Goal: Navigation & Orientation: Go to known website

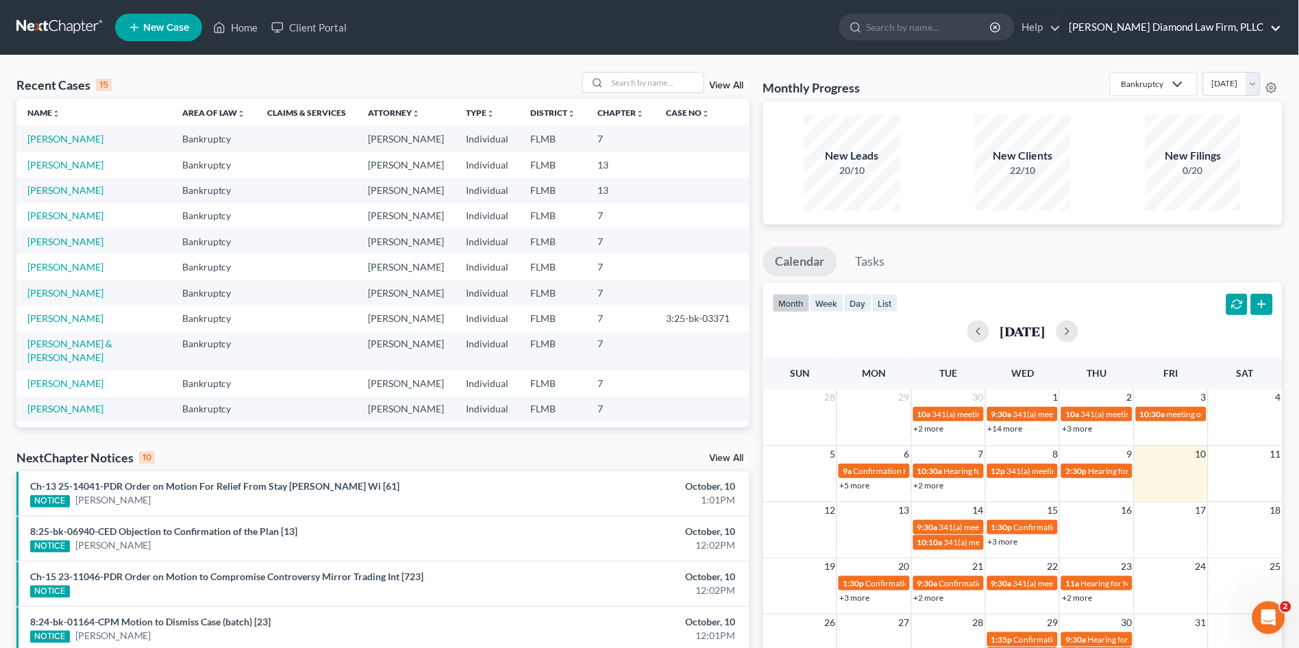
click at [1165, 29] on link "Ziegler Diamond Law Firm, PLLC" at bounding box center [1171, 27] width 219 height 25
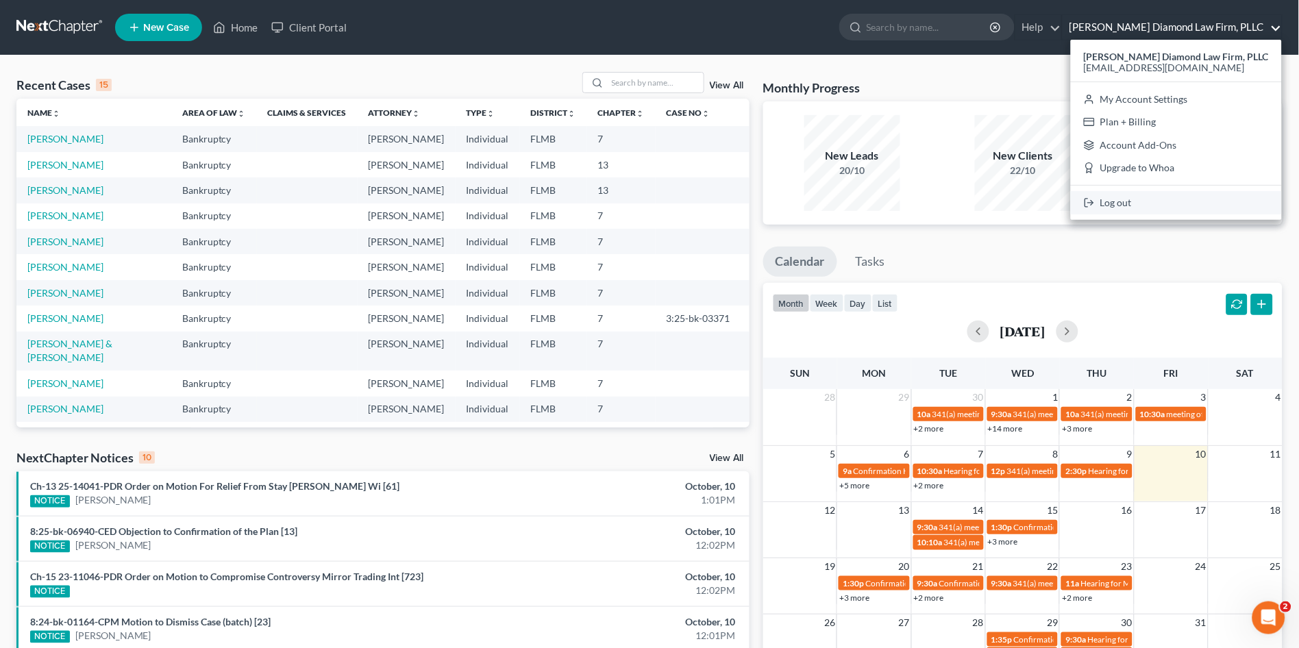
click at [1095, 201] on link "Log out" at bounding box center [1175, 202] width 211 height 23
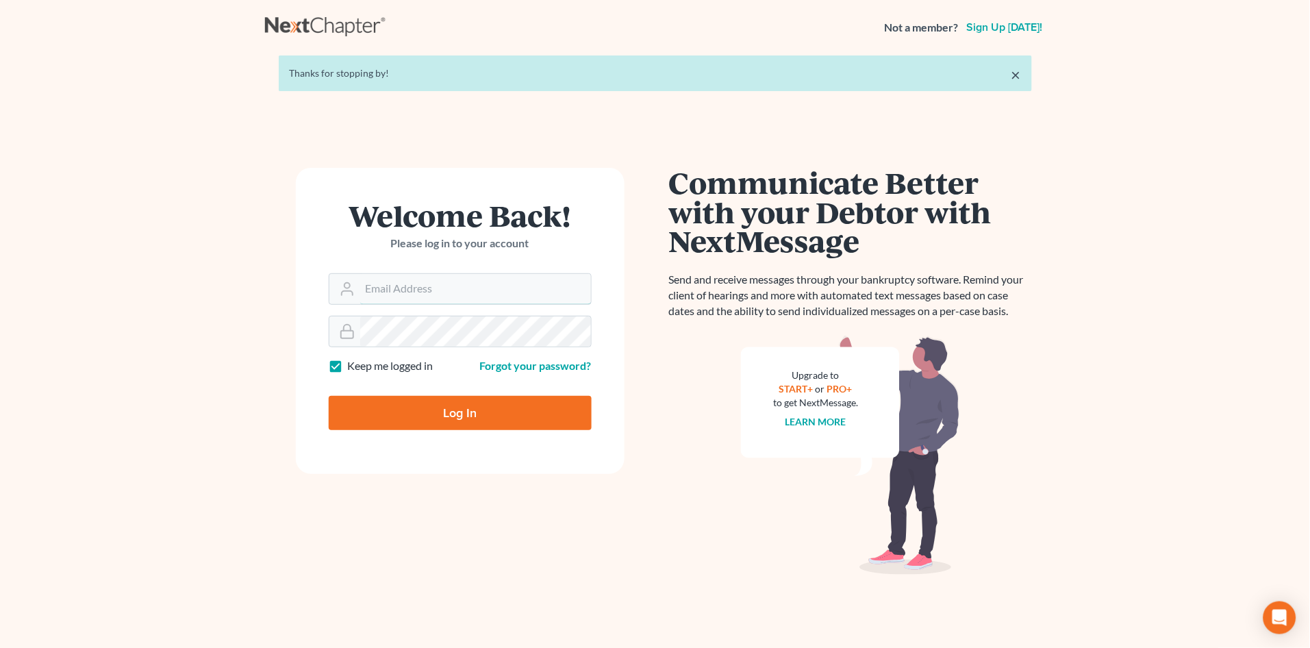
type input "[PERSON_NAME][EMAIL_ADDRESS][DOMAIN_NAME]"
click at [478, 405] on input "Log In" at bounding box center [460, 413] width 263 height 34
type input "Thinking..."
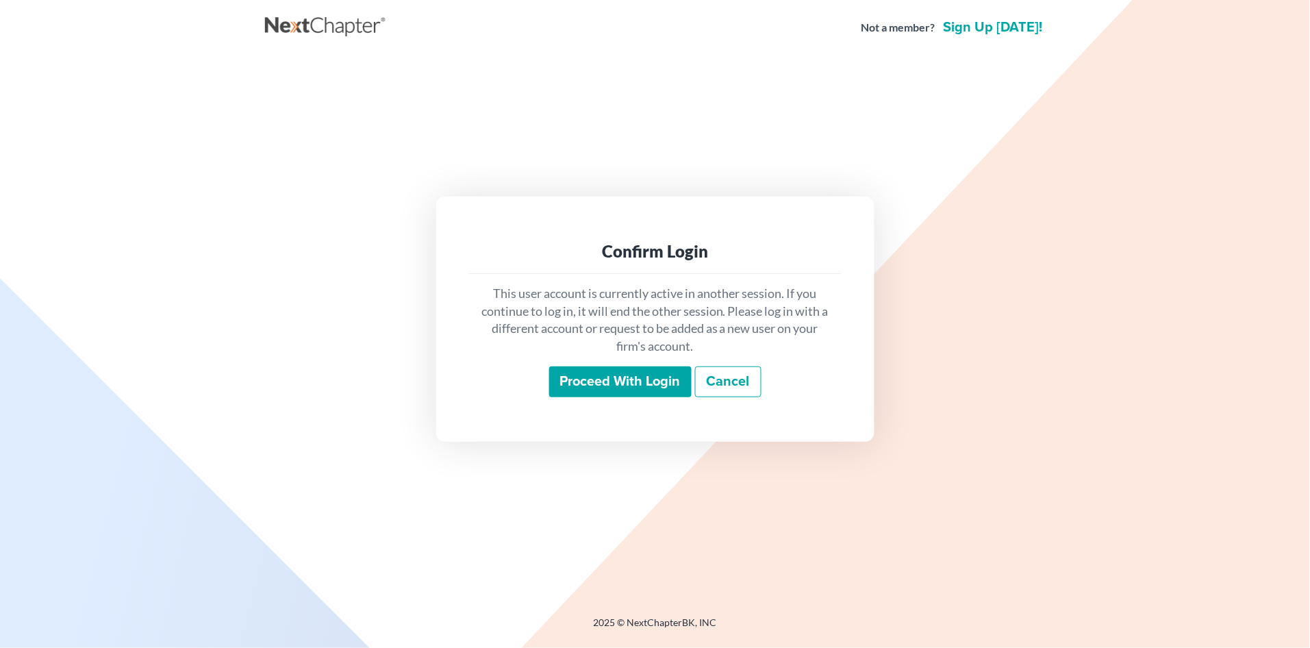
click at [616, 382] on input "Proceed with login" at bounding box center [620, 382] width 142 height 32
